Goal: Information Seeking & Learning: Learn about a topic

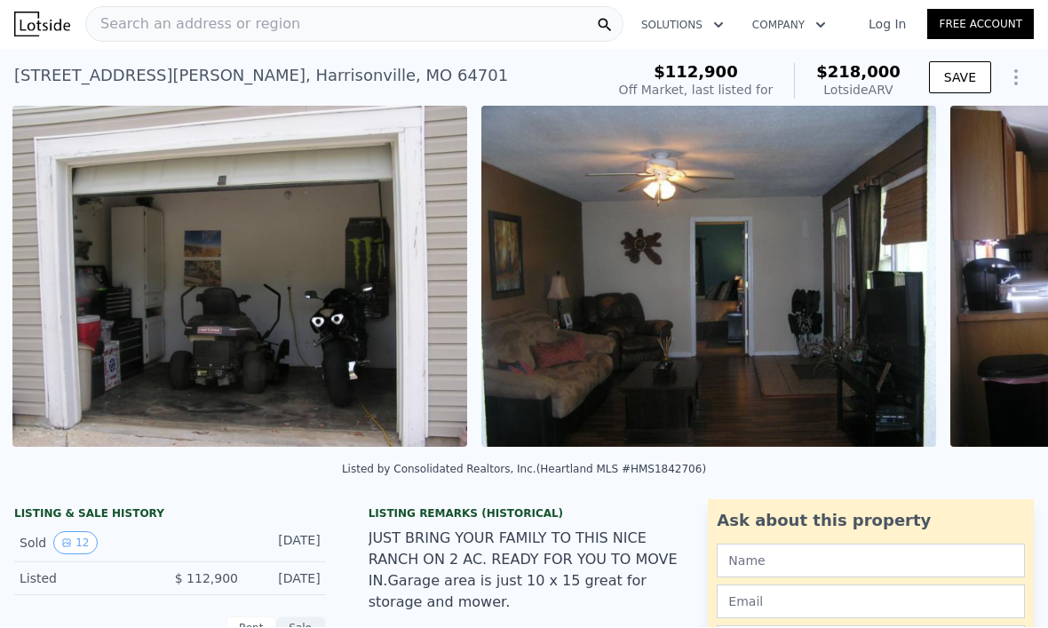
scroll to position [0, 1345]
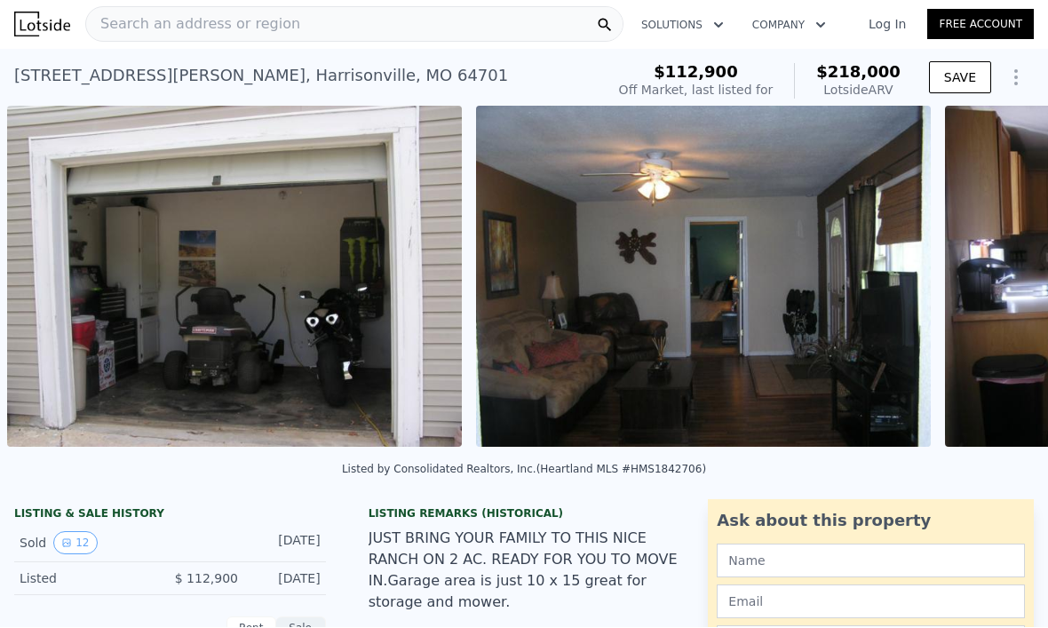
click at [370, 35] on div "Search an address or region" at bounding box center [354, 25] width 538 height 36
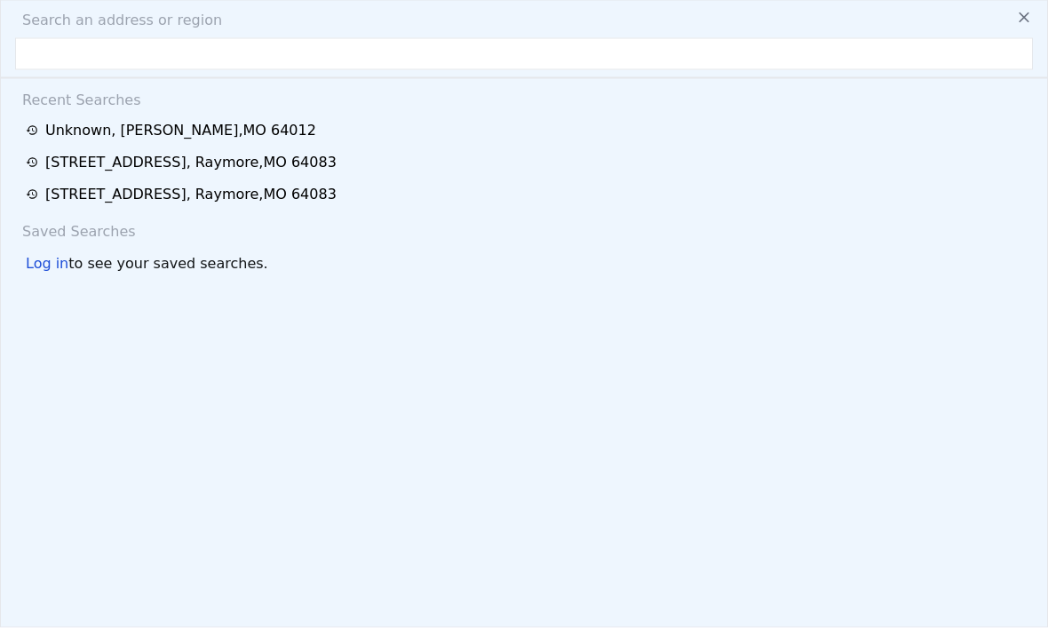
click at [226, 50] on input "text" at bounding box center [524, 54] width 1018 height 32
type input "[STREET_ADDRESS][PERSON_NAME]"
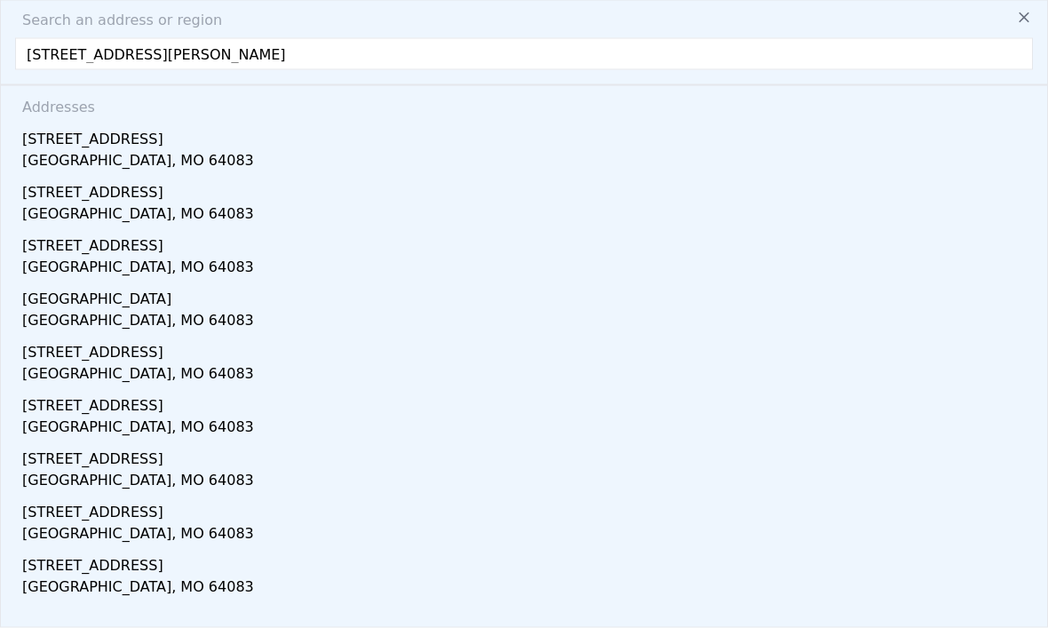
click at [98, 147] on div "[STREET_ADDRESS]" at bounding box center [527, 136] width 1011 height 28
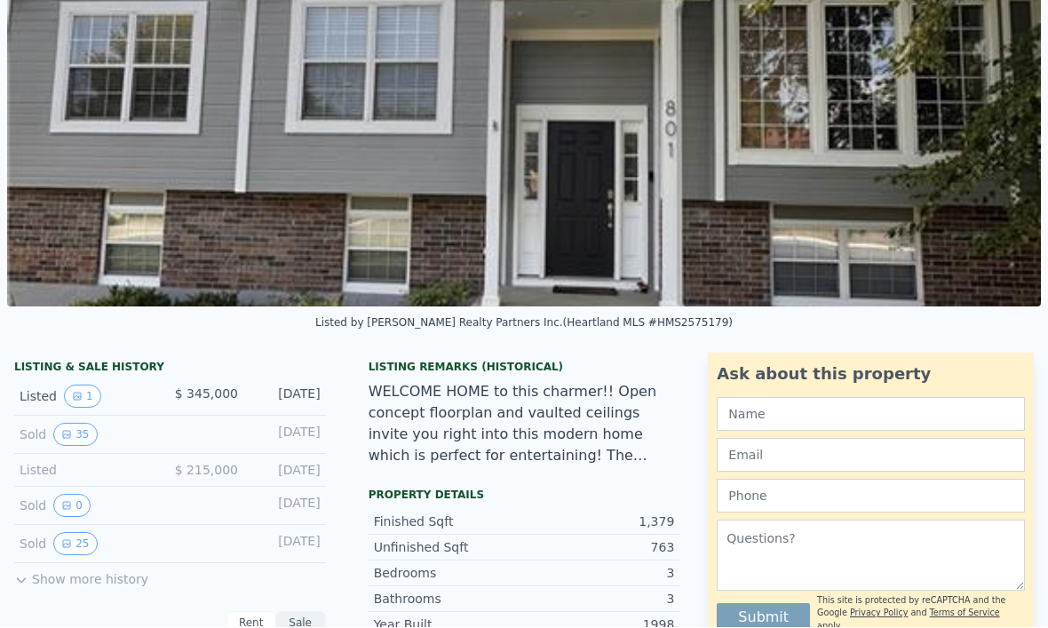
scroll to position [147, 0]
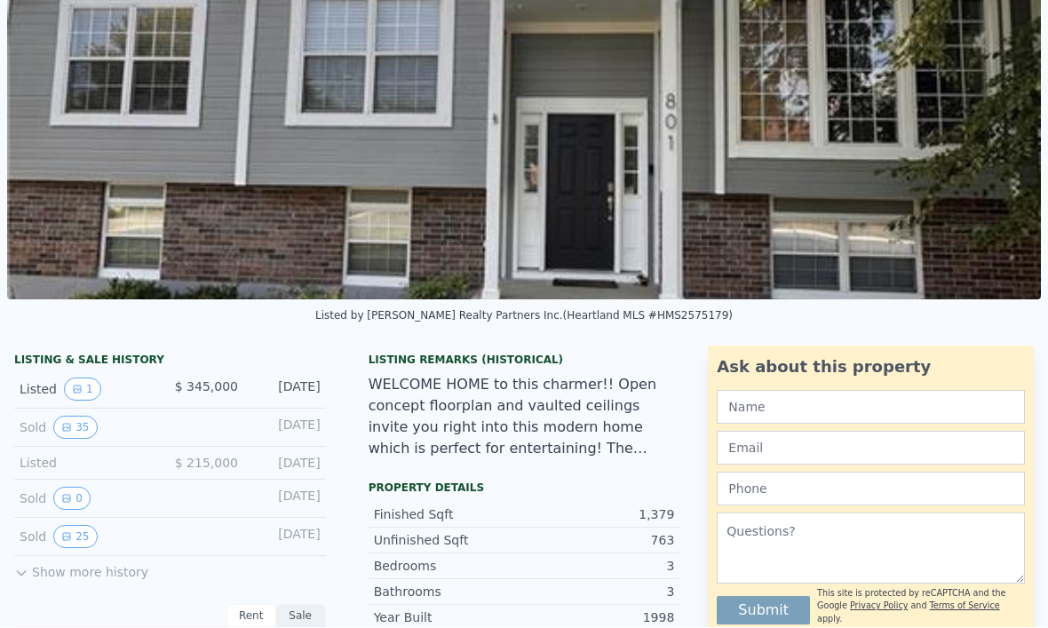
click at [83, 430] on button "35" at bounding box center [75, 428] width 44 height 23
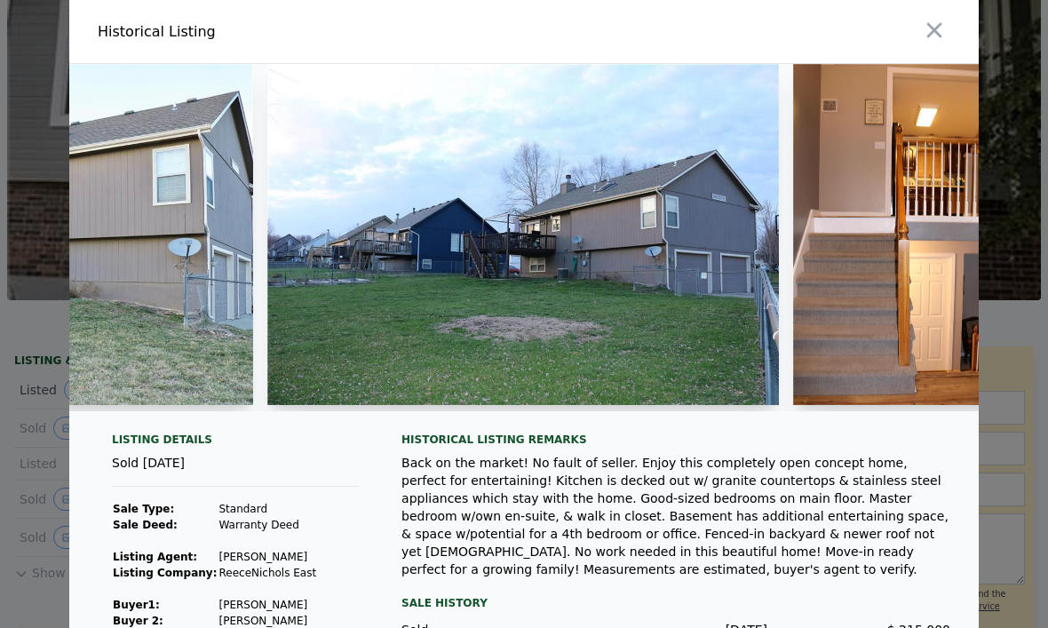
scroll to position [0, 3024]
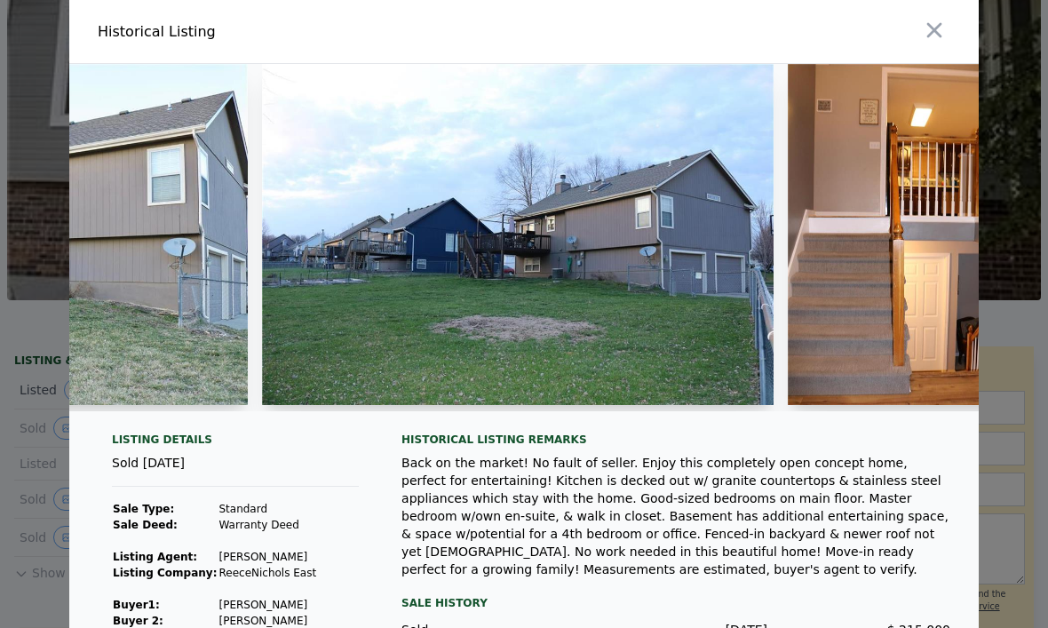
click at [592, 301] on img at bounding box center [518, 234] width 513 height 341
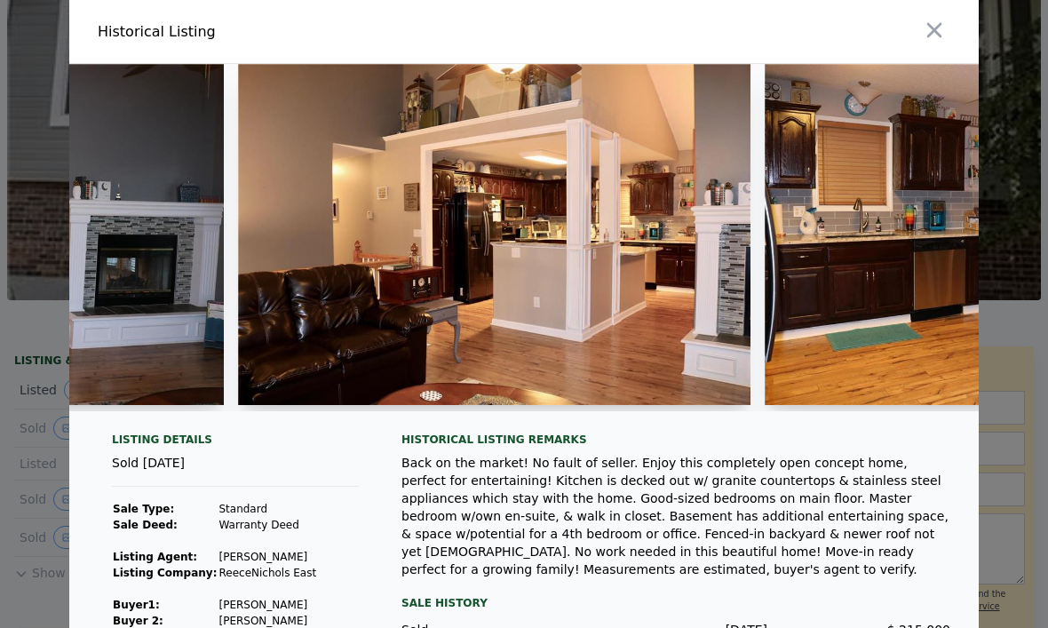
scroll to position [0, 5452]
click at [577, 236] on img at bounding box center [494, 234] width 513 height 341
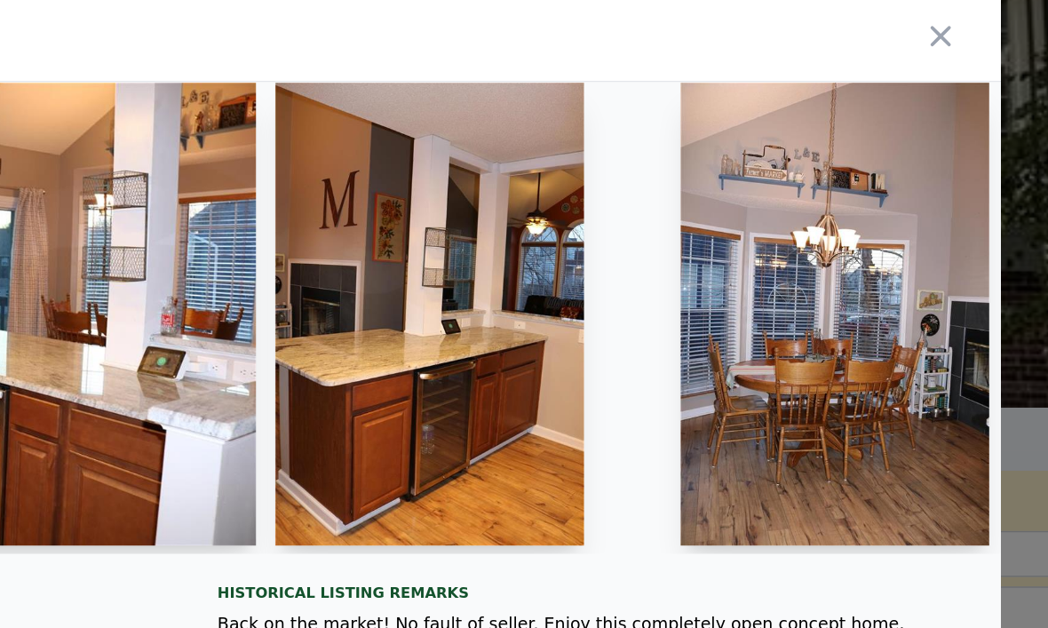
scroll to position [0, 6275]
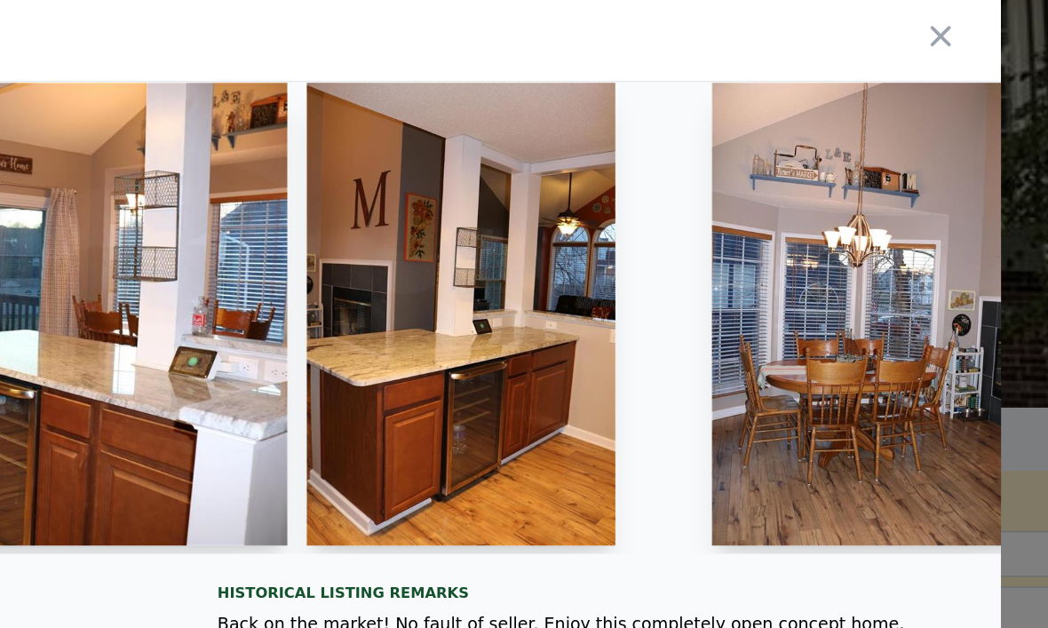
click at [467, 339] on img at bounding box center [580, 230] width 227 height 341
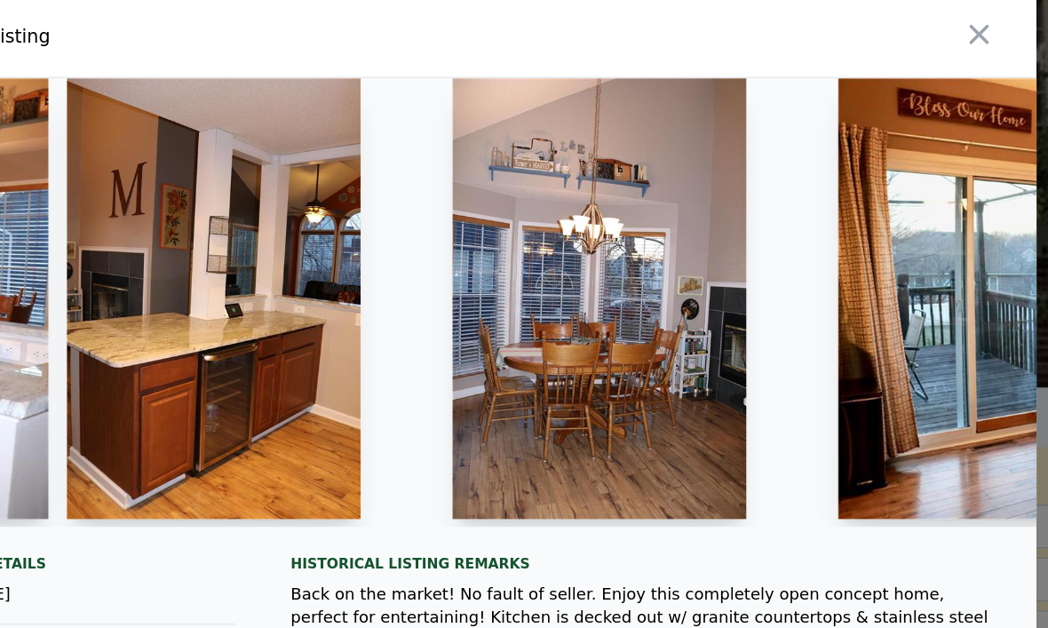
scroll to position [0, 6515]
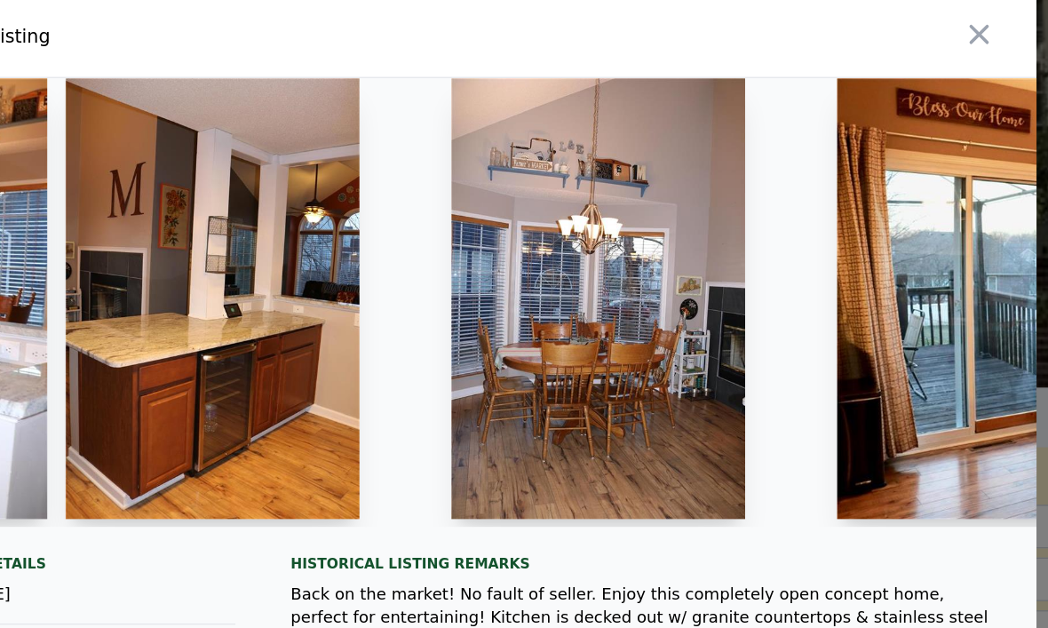
click at [526, 326] on img at bounding box center [639, 230] width 227 height 341
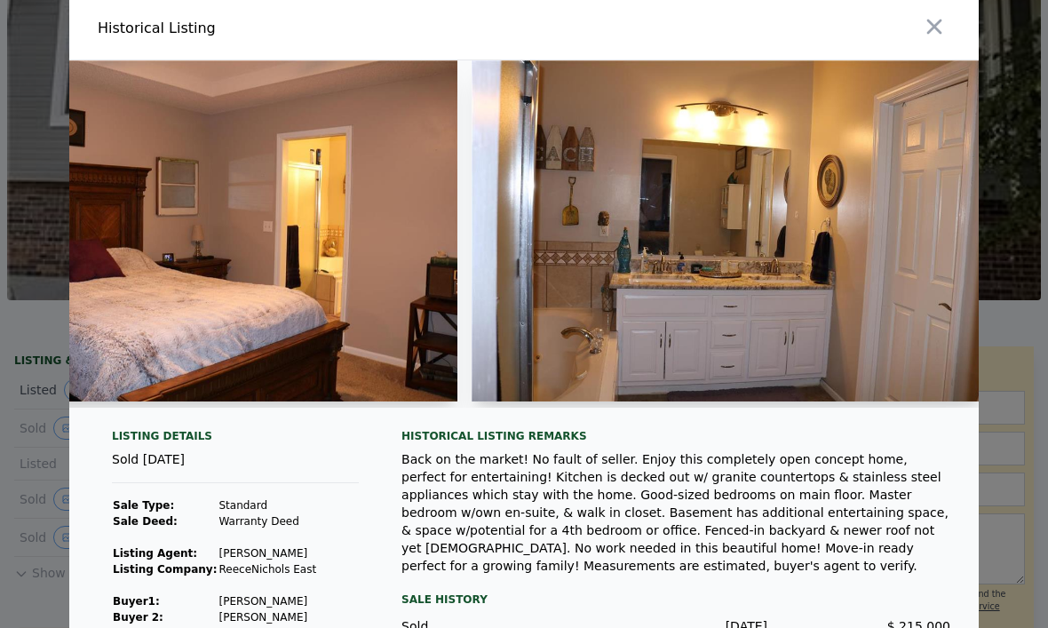
scroll to position [0, 11976]
click at [733, 276] on img at bounding box center [727, 230] width 513 height 341
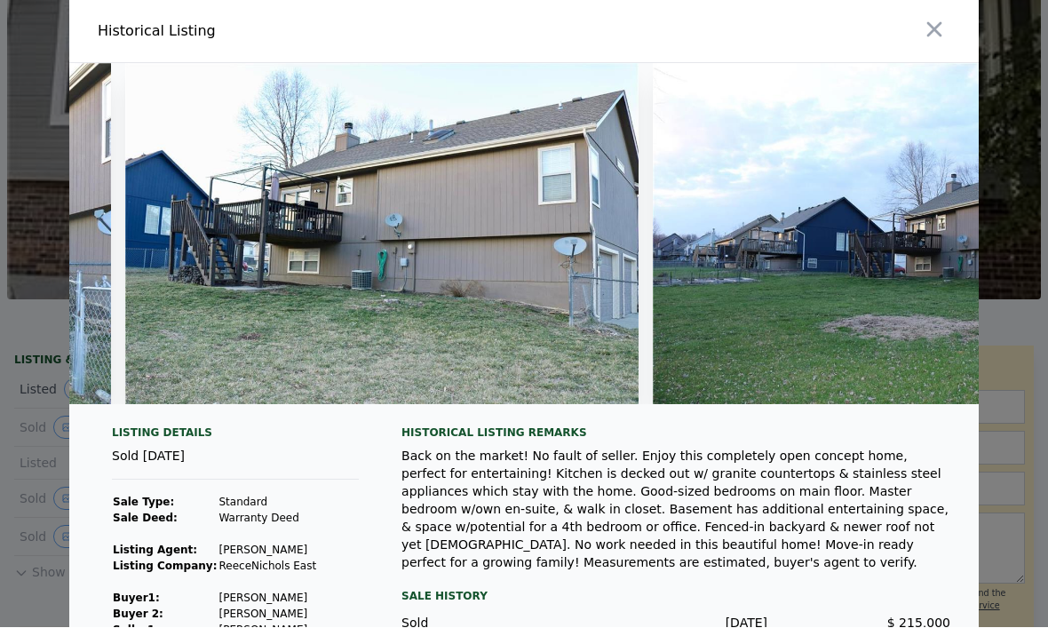
scroll to position [0, 2572]
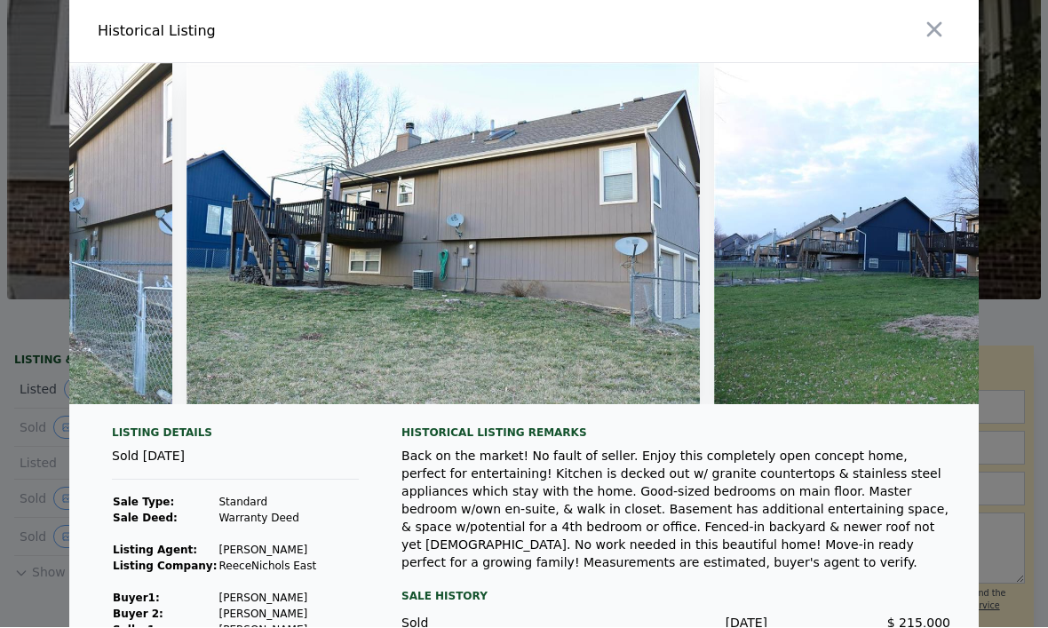
click at [934, 35] on icon "button" at bounding box center [934, 30] width 25 height 25
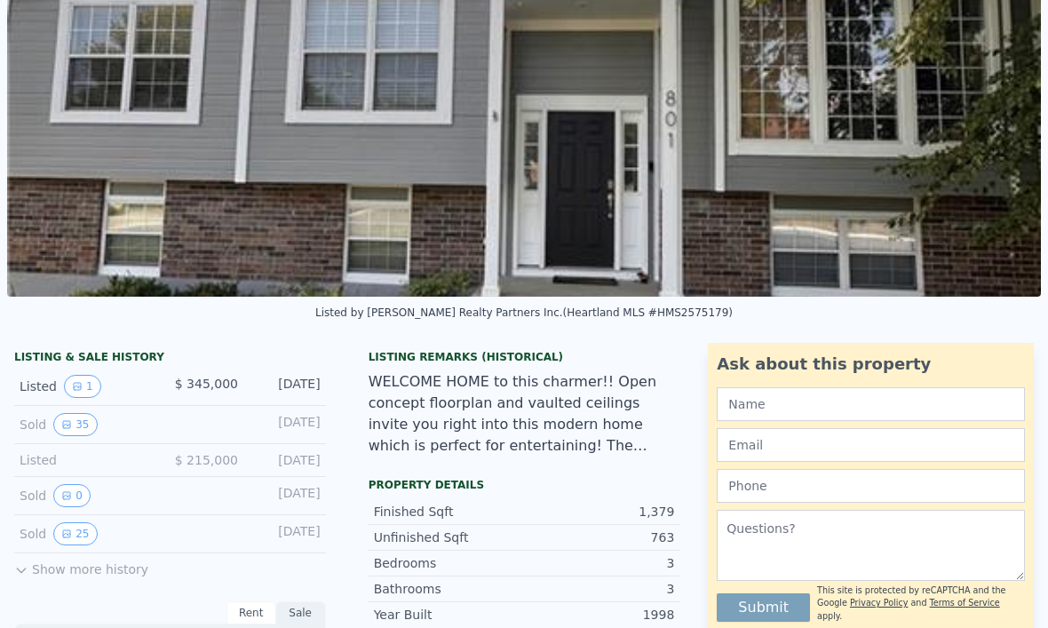
scroll to position [142, 0]
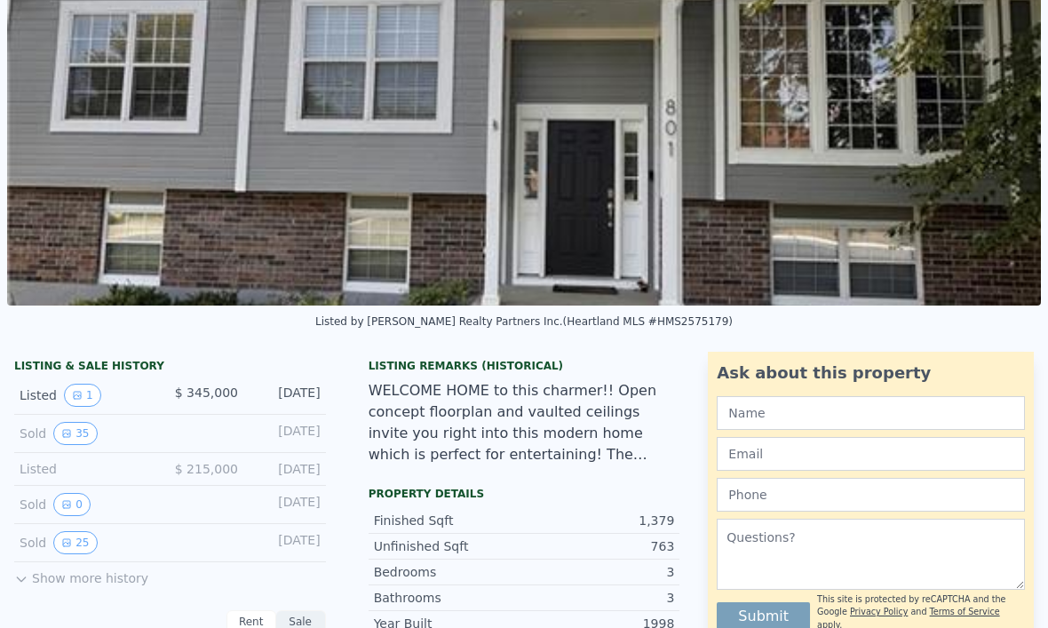
click at [84, 544] on button "25" at bounding box center [75, 542] width 44 height 23
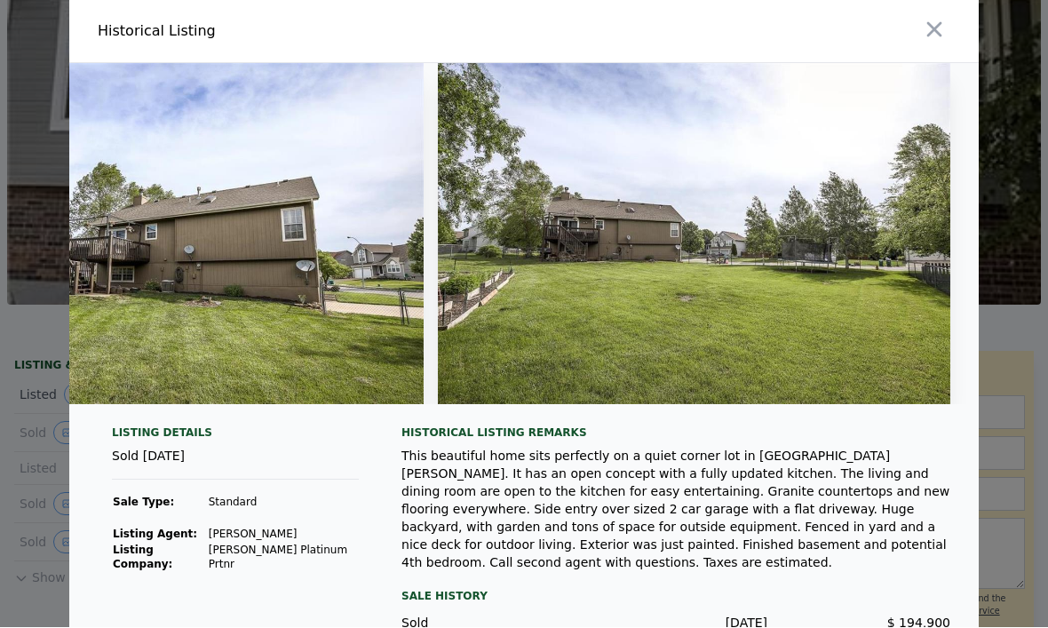
scroll to position [0, 12068]
click at [936, 36] on icon "button" at bounding box center [934, 30] width 25 height 25
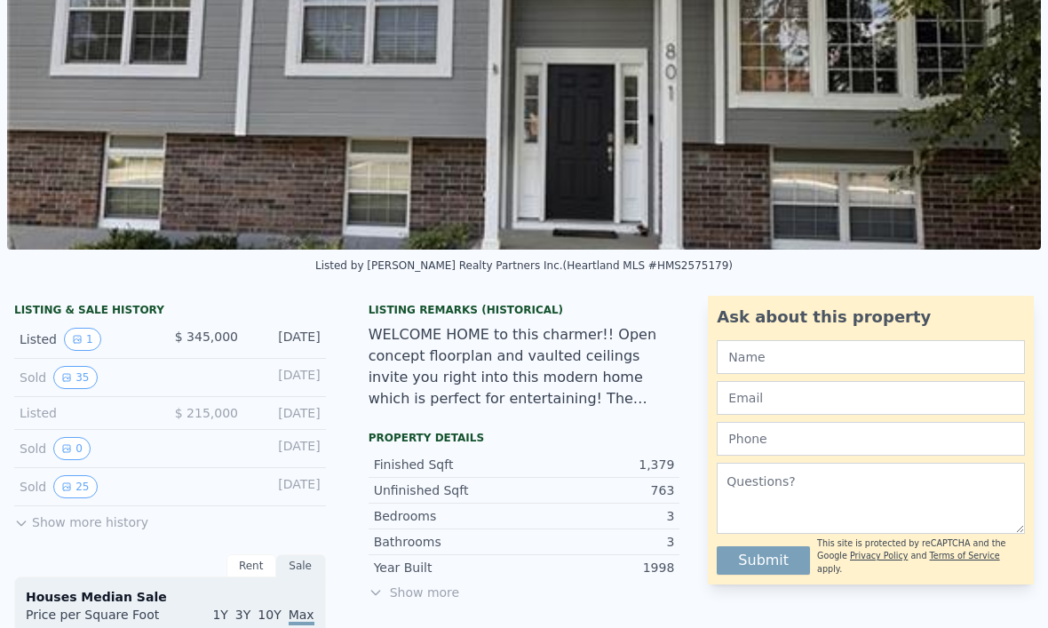
scroll to position [0, 407]
